Goal: Navigation & Orientation: Go to known website

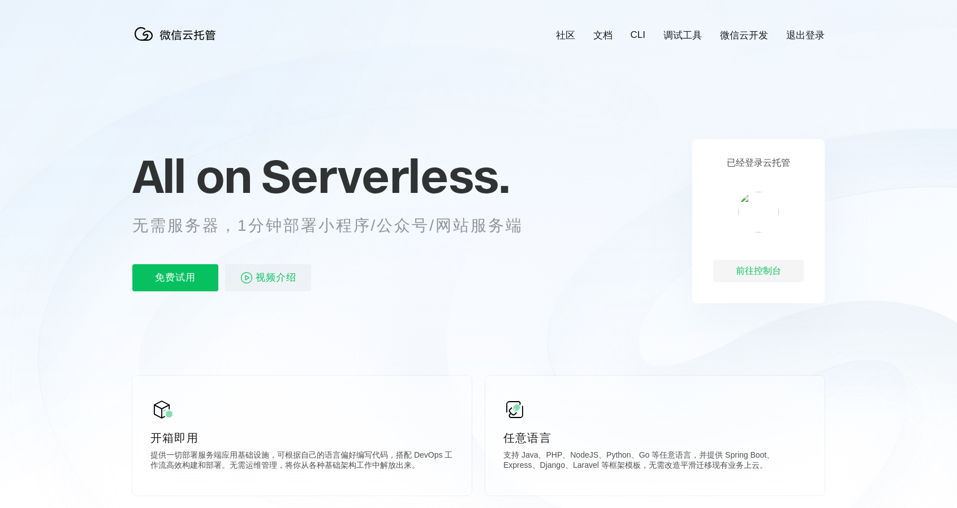
scroll to position [0, 2011]
click at [745, 267] on div "前往控制台" at bounding box center [758, 271] width 90 height 23
click at [765, 270] on div "前往控制台" at bounding box center [758, 271] width 90 height 23
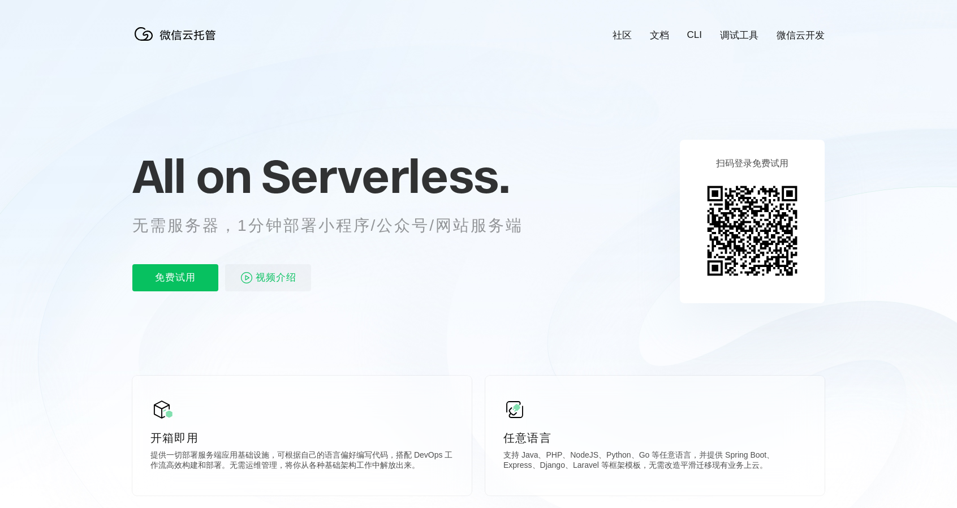
scroll to position [0, 2011]
